Goal: Transaction & Acquisition: Register for event/course

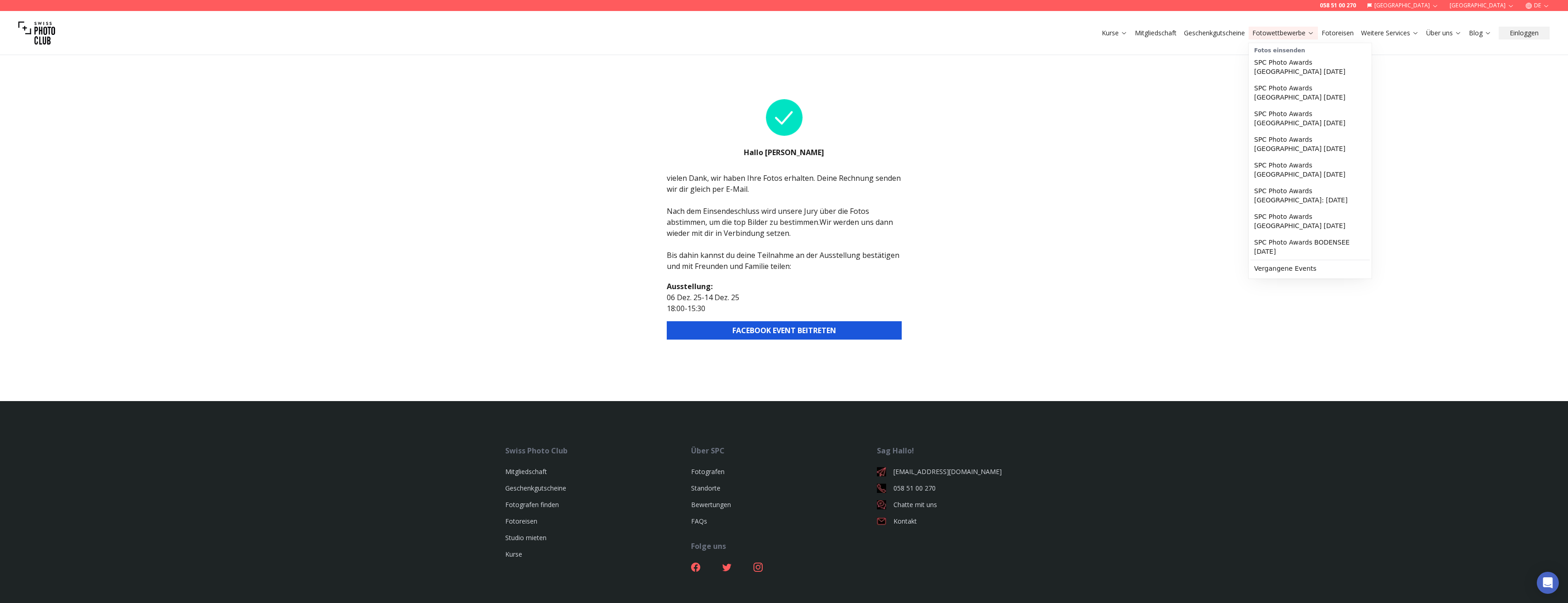
click at [1304, 36] on link "Fotowettbewerbe" at bounding box center [1283, 33] width 62 height 9
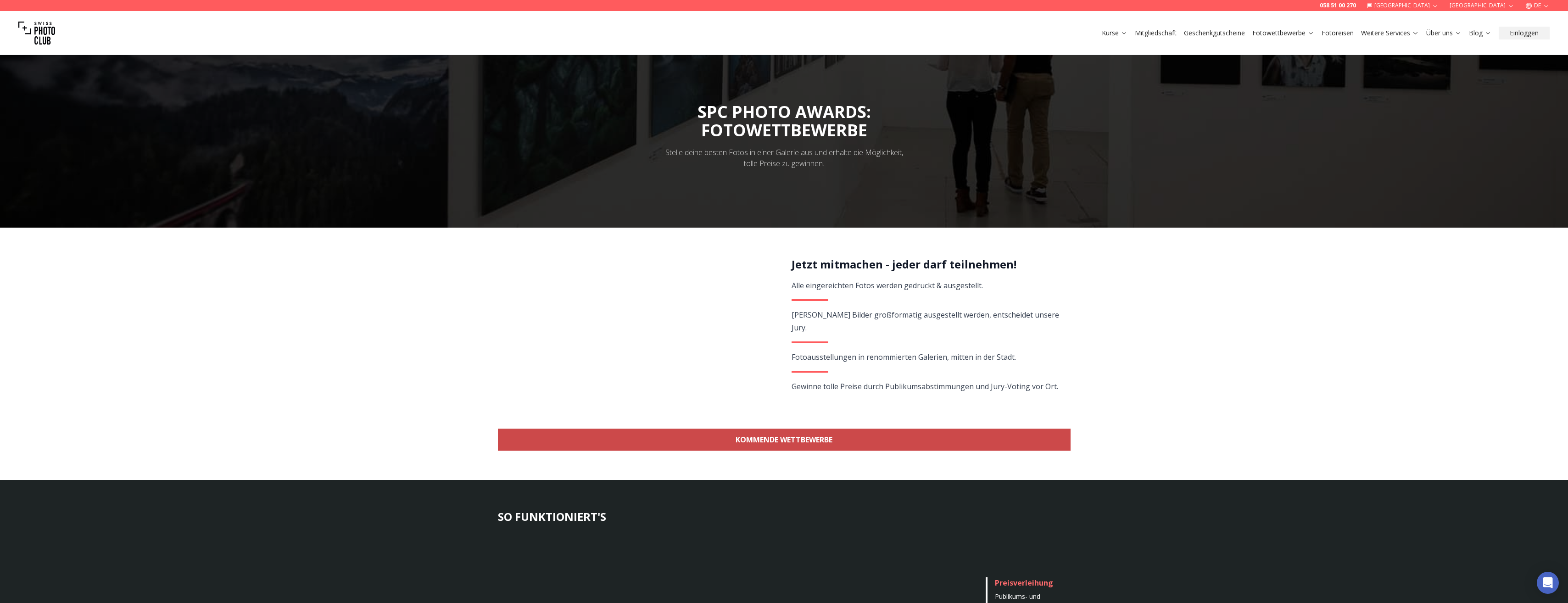
click at [851, 449] on link "KOMMENDE WETTBEWERBE" at bounding box center [784, 440] width 572 height 22
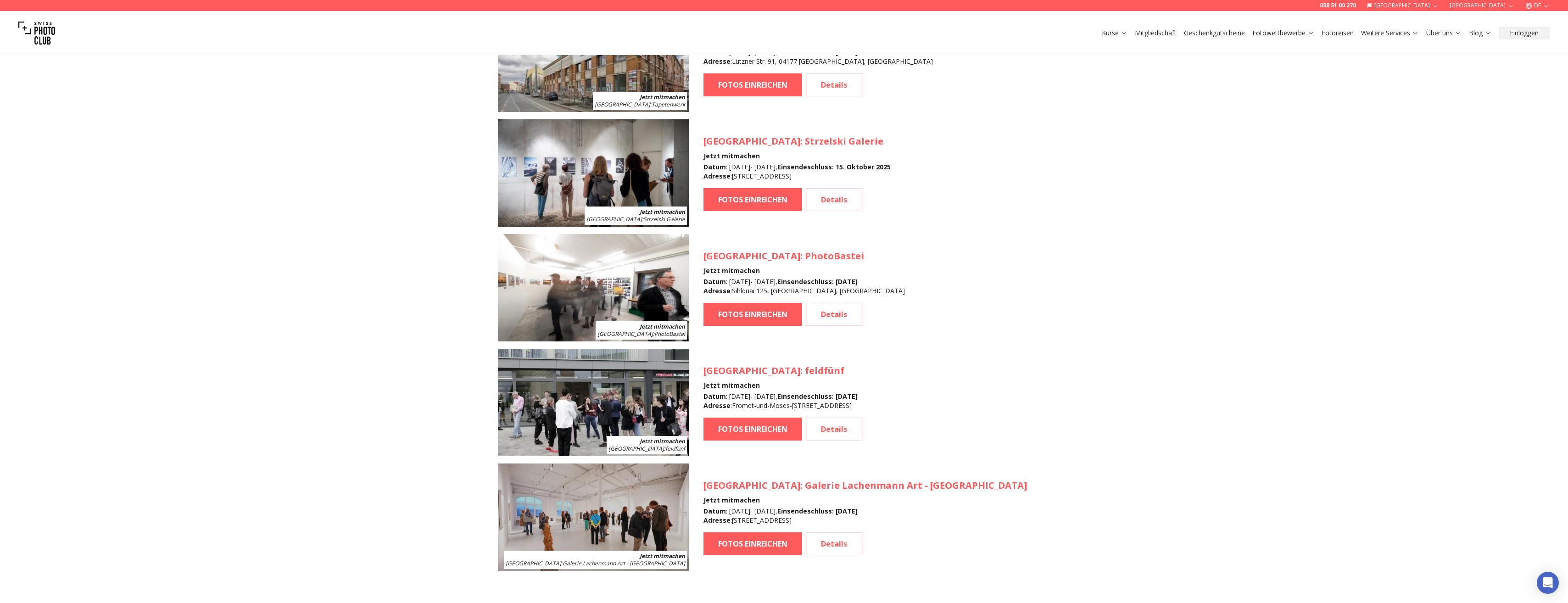
scroll to position [1277, 0]
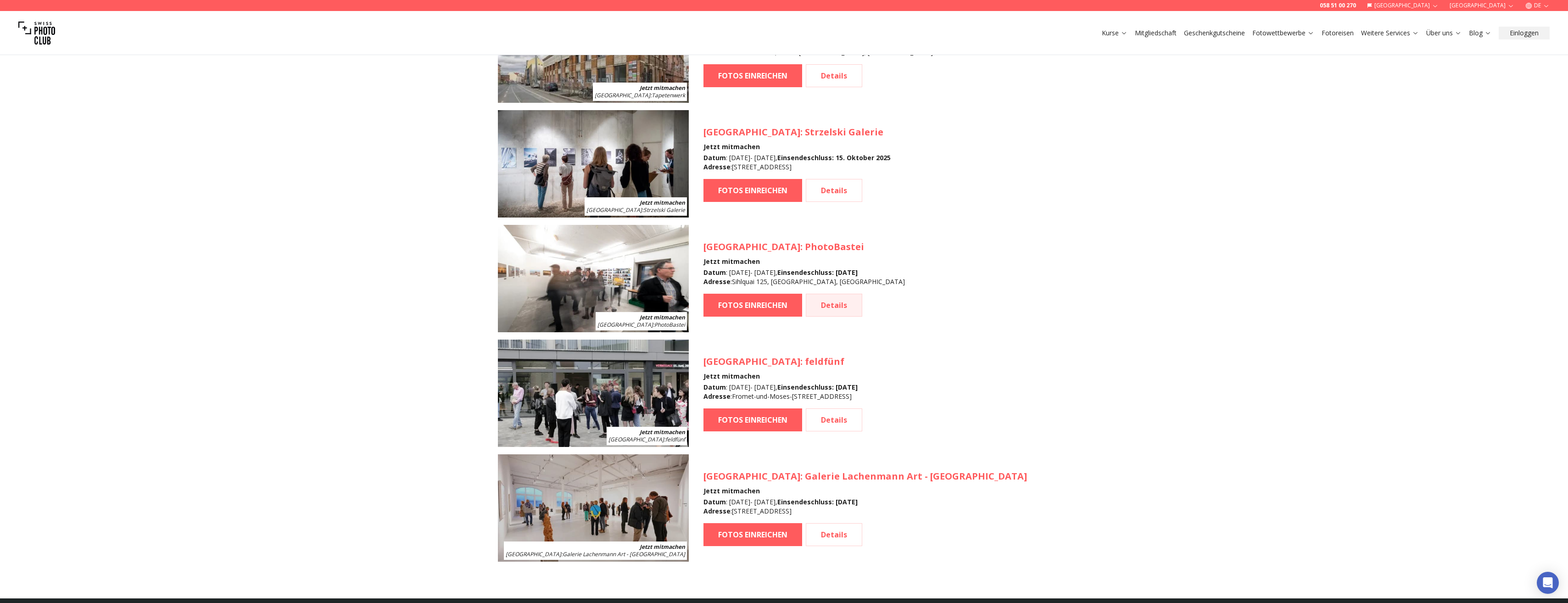
click at [830, 311] on link "Details" at bounding box center [834, 305] width 56 height 23
click at [837, 426] on link "Details" at bounding box center [834, 420] width 56 height 23
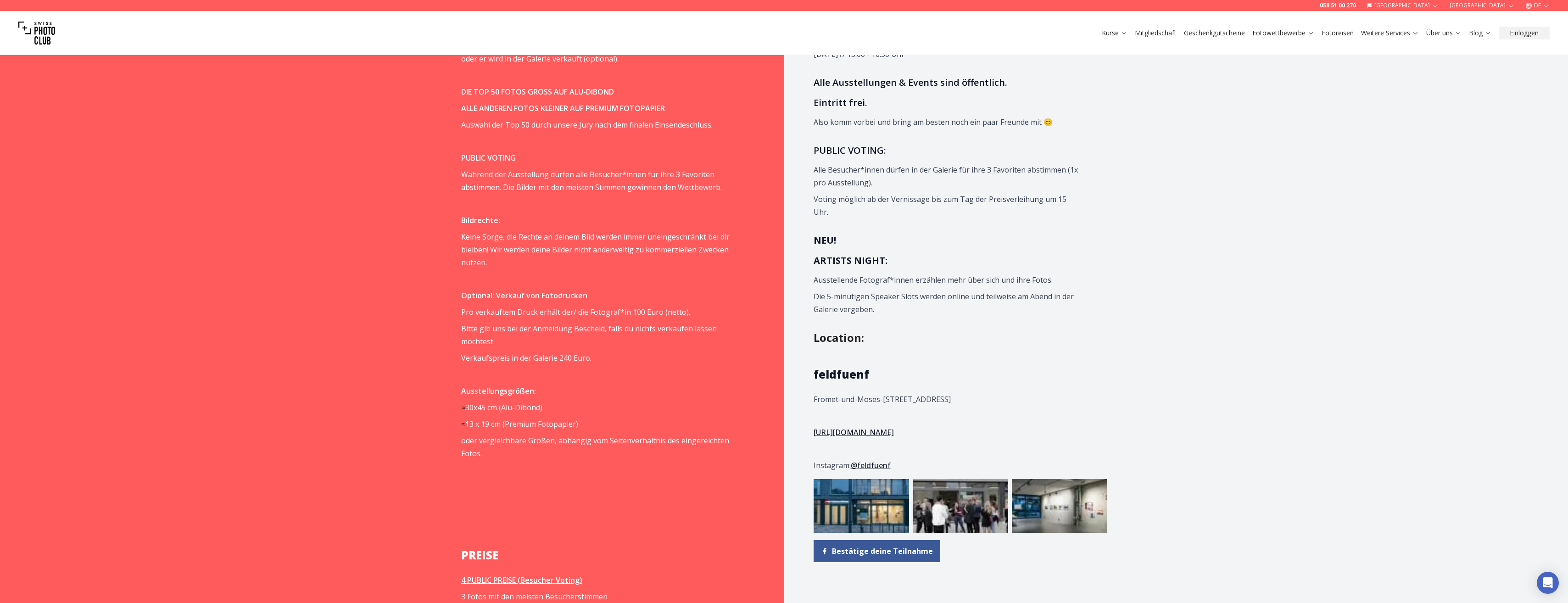
scroll to position [1010, 0]
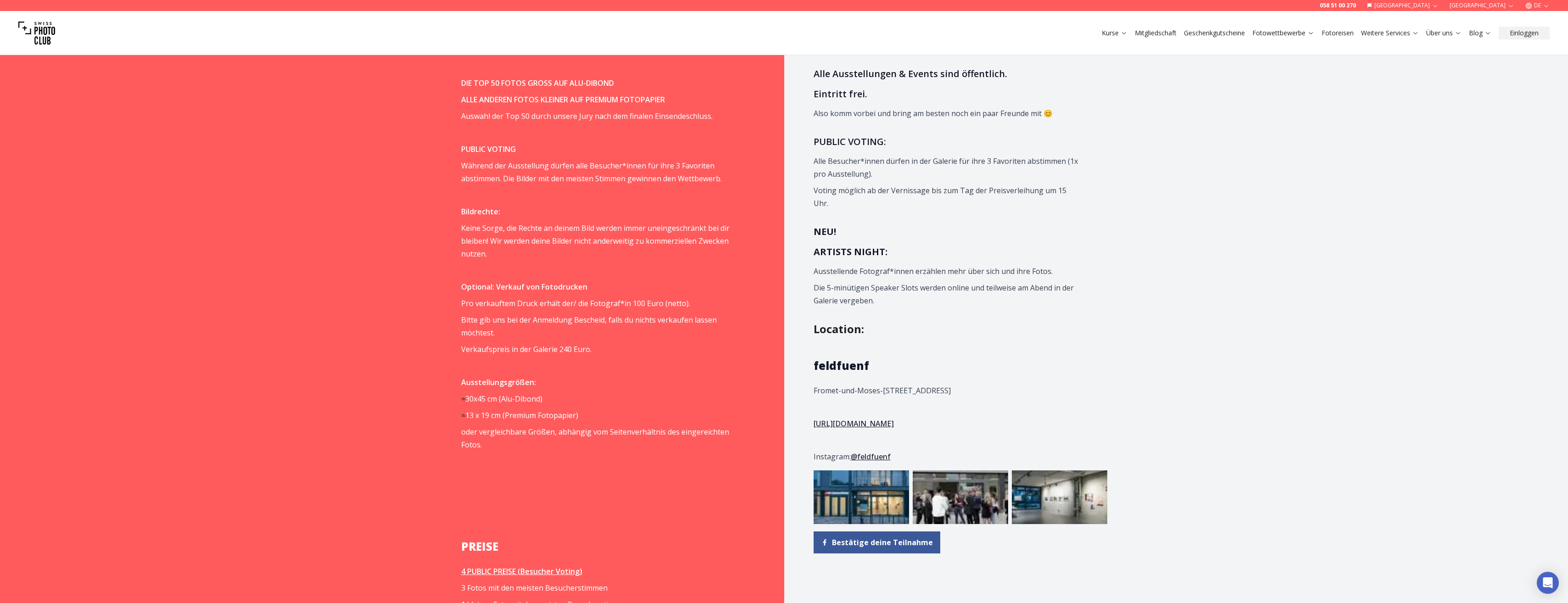
click at [866, 419] on p "[URL][DOMAIN_NAME]" at bounding box center [948, 423] width 269 height 13
click at [867, 426] on link "[URL][DOMAIN_NAME]" at bounding box center [854, 424] width 81 height 10
